Goal: Ask a question: Seek information or help from site administrators or community

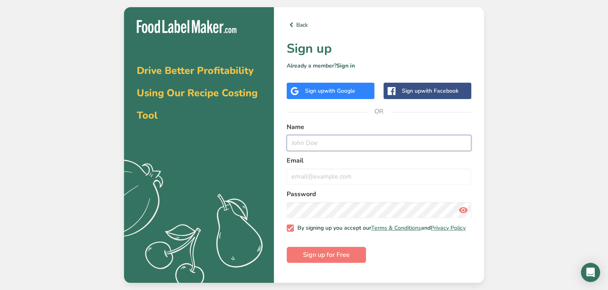
click at [310, 144] on input "text" at bounding box center [379, 143] width 185 height 16
click at [301, 142] on input "text" at bounding box center [379, 143] width 185 height 16
click at [311, 146] on input "text" at bounding box center [379, 143] width 185 height 16
type input "ROSE"
click at [306, 178] on input "email" at bounding box center [379, 176] width 185 height 16
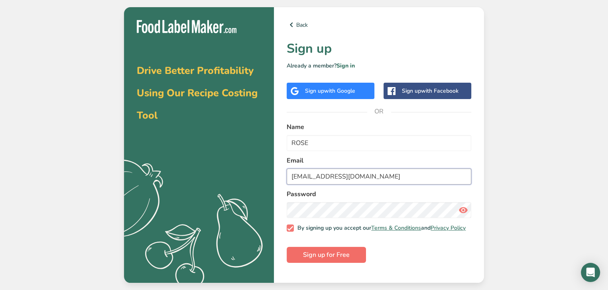
type input "[EMAIL_ADDRESS][DOMAIN_NAME]"
click at [324, 259] on span "Sign up for Free" at bounding box center [326, 255] width 47 height 10
click at [317, 258] on span "Sign up for Free" at bounding box center [326, 255] width 47 height 10
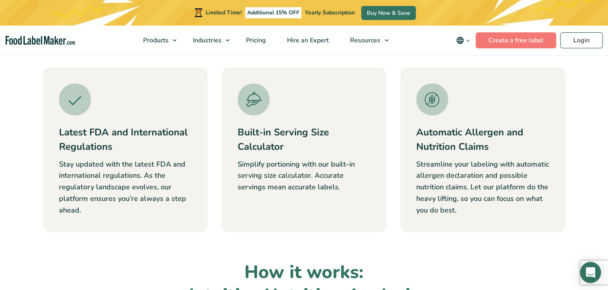
click at [594, 273] on icon "Open Intercom Messenger" at bounding box center [591, 272] width 10 height 10
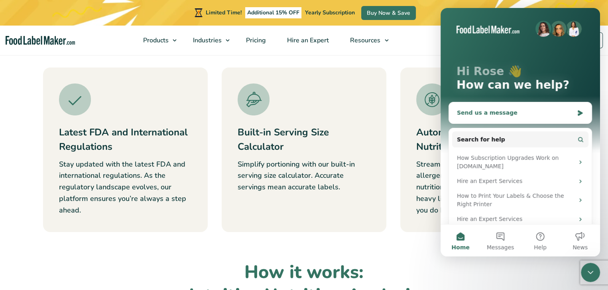
click at [489, 112] on div "Send us a message" at bounding box center [515, 112] width 117 height 8
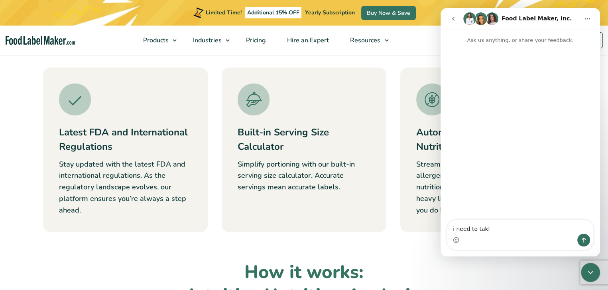
click at [481, 230] on textarea "i need to takl" at bounding box center [521, 227] width 146 height 14
click at [485, 226] on textarea "i need to talkl" at bounding box center [521, 227] width 146 height 14
click at [485, 228] on textarea "i need to talkl" at bounding box center [521, 227] width 146 height 14
click at [501, 231] on textarea "i need to talk" at bounding box center [521, 227] width 146 height 14
type textarea "i need to talk with someone."
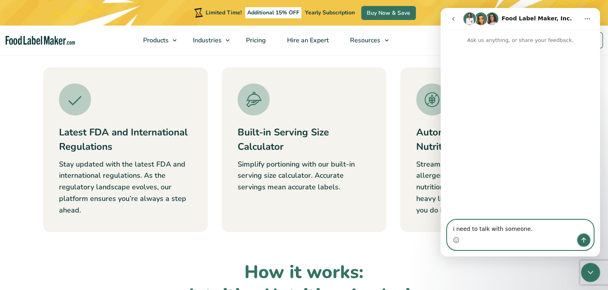
click at [584, 242] on icon "Send a message…" at bounding box center [584, 240] width 6 height 6
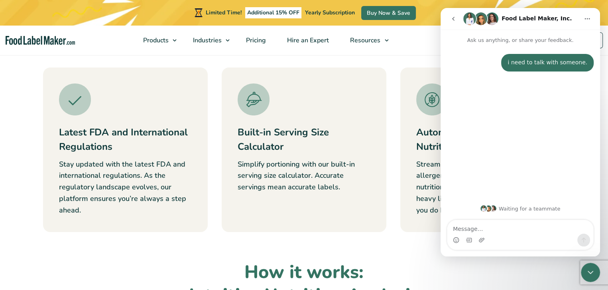
scroll to position [239, 0]
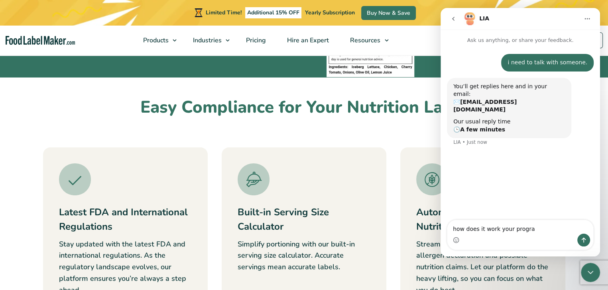
type textarea "how does it work your program"
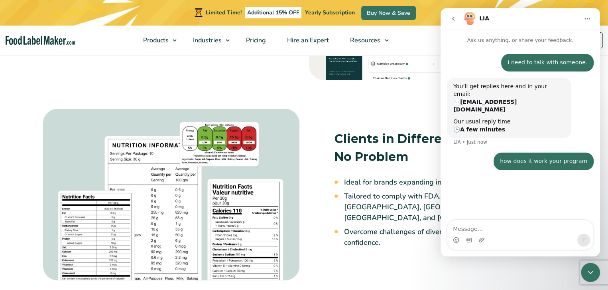
scroll to position [758, 0]
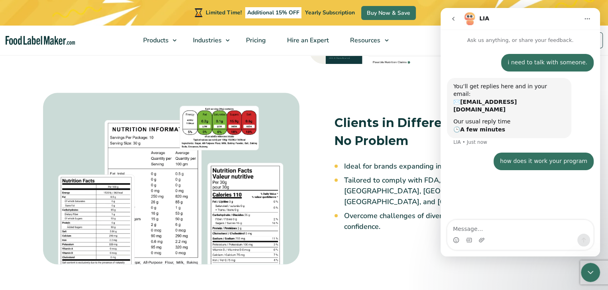
click at [114, 236] on img at bounding box center [171, 179] width 256 height 172
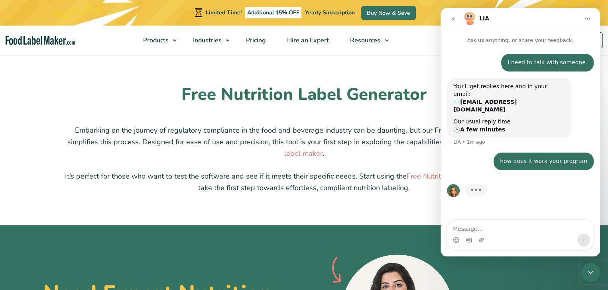
scroll to position [2114, 0]
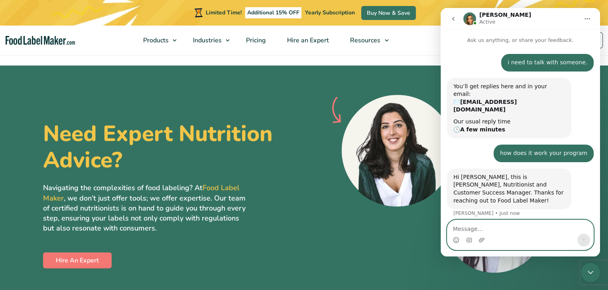
click at [459, 230] on textarea "Message…" at bounding box center [521, 227] width 146 height 14
type textarea "can i call you"
click at [580, 236] on button "Send a message…" at bounding box center [584, 239] width 13 height 13
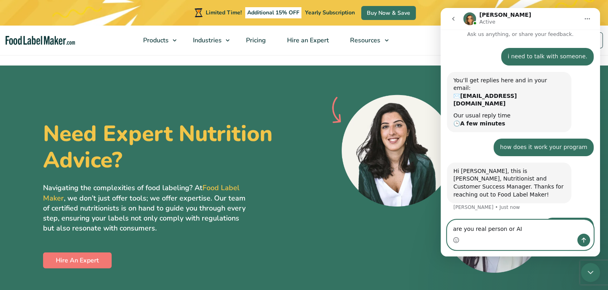
type textarea "are you real person or AI"
click at [580, 242] on button "Send a message…" at bounding box center [584, 239] width 13 height 13
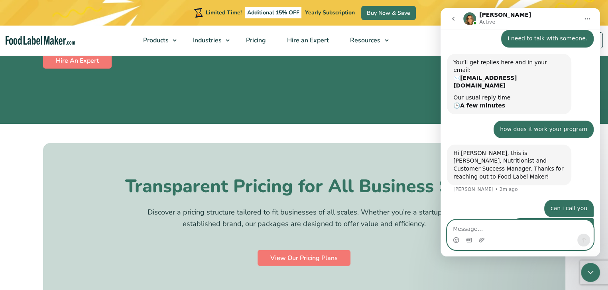
scroll to position [0, 0]
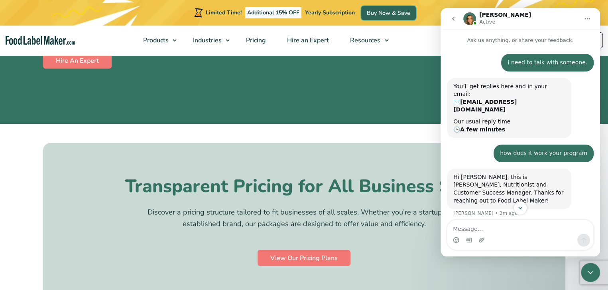
click at [376, 13] on link "Buy Now & Save" at bounding box center [388, 13] width 55 height 14
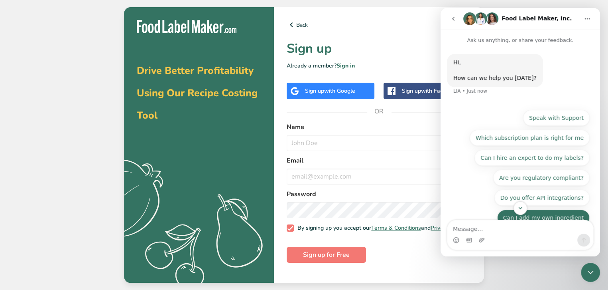
scroll to position [30, 0]
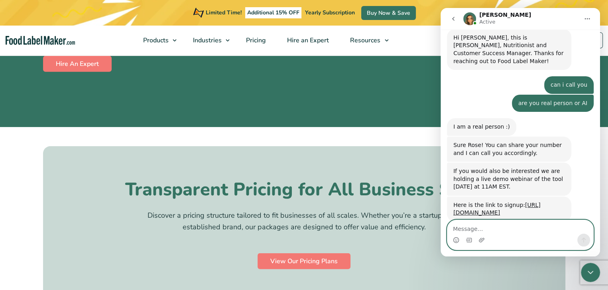
scroll to position [142, 0]
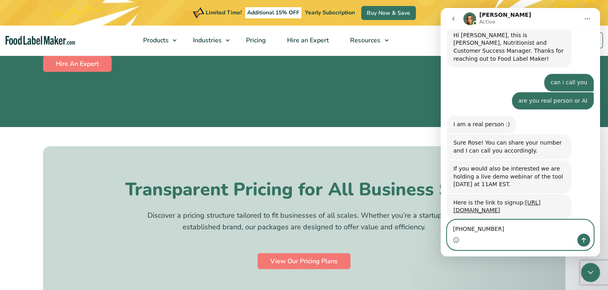
type textarea "[PHONE_NUMBER]"
click at [582, 238] on icon "Send a message…" at bounding box center [584, 240] width 6 height 6
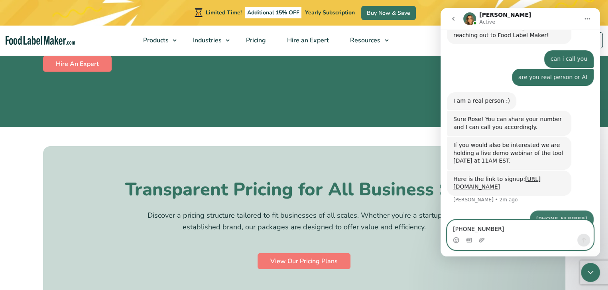
scroll to position [166, 0]
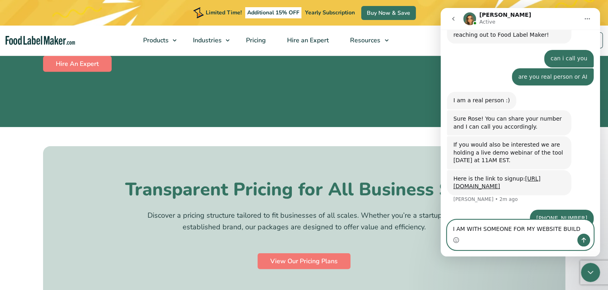
type textarea "I AM WITH SOMEONE FOR MY WEBSITE BUILDR"
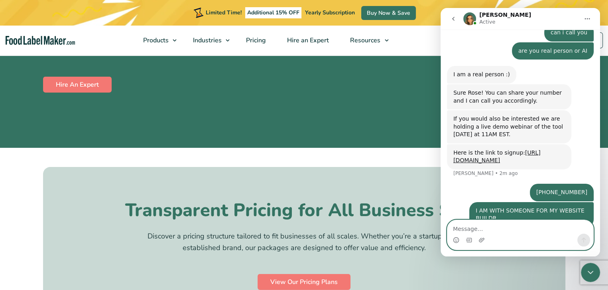
scroll to position [2270, 0]
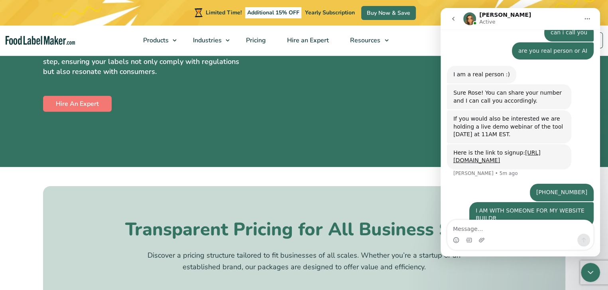
click at [586, 18] on icon "Home" at bounding box center [587, 19] width 6 height 6
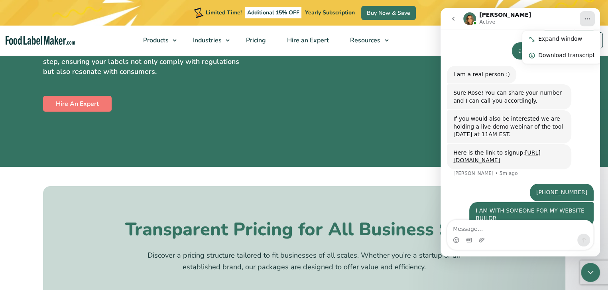
click at [586, 19] on icon "Home" at bounding box center [587, 18] width 5 height 1
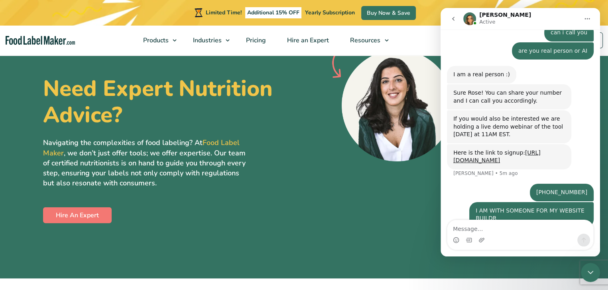
scroll to position [2111, 0]
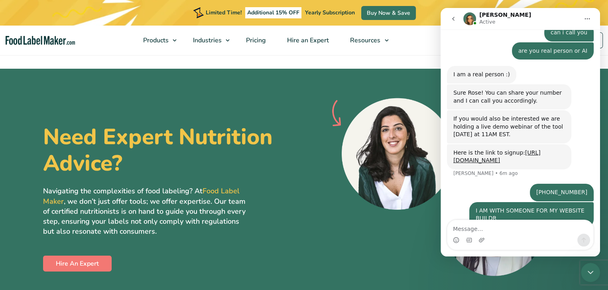
click at [307, 82] on section "Need Expert Nutrition Advice? Navigating the complexities of food labeling? At …" at bounding box center [304, 198] width 608 height 258
click at [587, 19] on icon "Home" at bounding box center [587, 19] width 6 height 6
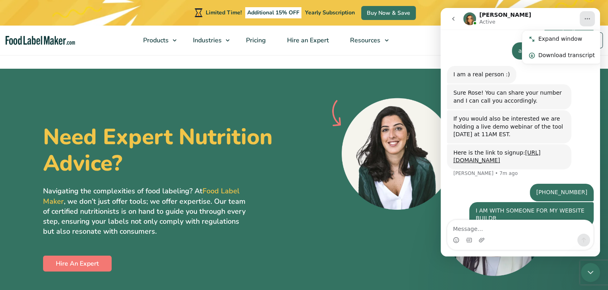
click at [270, 97] on div "Need Expert Nutrition Advice? Navigating the complexities of food labeling? At …" at bounding box center [304, 197] width 522 height 200
click at [465, 229] on textarea "Message…" at bounding box center [521, 227] width 146 height 14
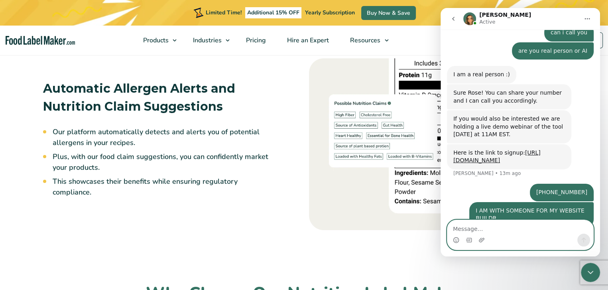
scroll to position [0, 0]
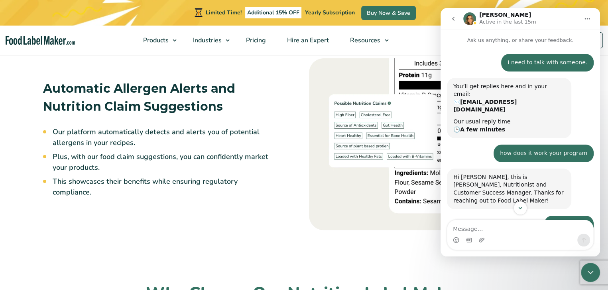
click at [246, 81] on h3 "Automatic Allergen Alerts and Nutrition Claim Suggestions" at bounding box center [158, 97] width 231 height 36
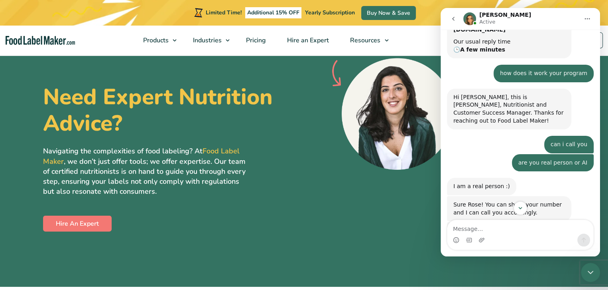
scroll to position [191, 0]
